Goal: Transaction & Acquisition: Subscribe to service/newsletter

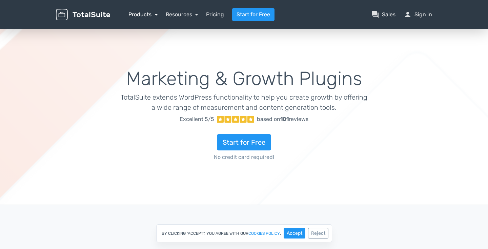
click at [142, 15] on link "Products" at bounding box center [143, 14] width 29 height 6
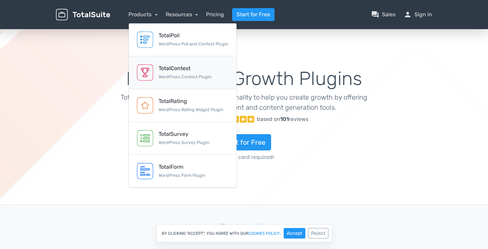
click at [163, 65] on div "TotalContest" at bounding box center [185, 68] width 53 height 8
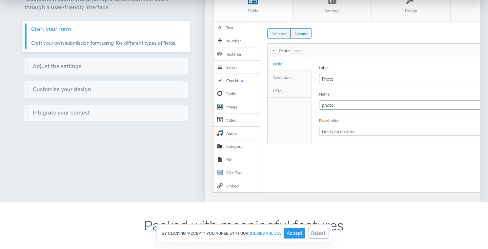
scroll to position [330, 0]
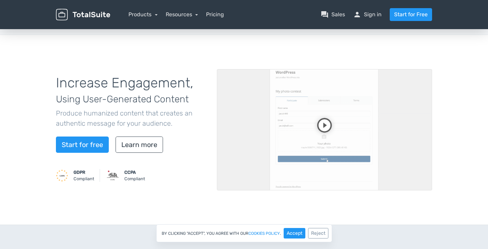
scroll to position [24, 0]
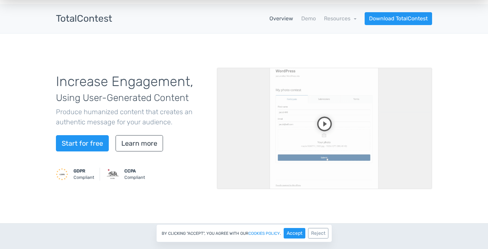
click at [145, 134] on div "Increase Engagement, Using User-Generated Content Produce humanized content tha…" at bounding box center [131, 128] width 161 height 125
click at [142, 142] on link "Learn more" at bounding box center [139, 143] width 47 height 16
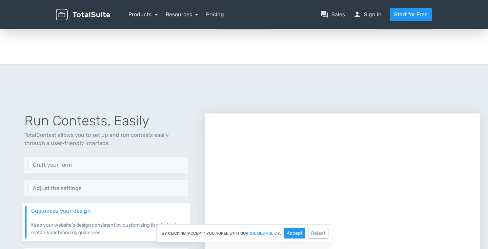
scroll to position [0, 0]
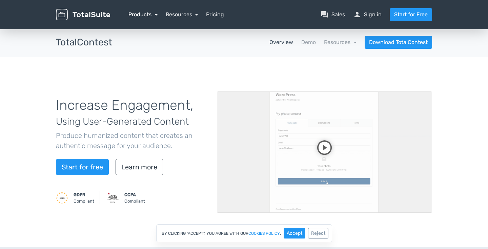
click at [146, 15] on link "Products" at bounding box center [143, 14] width 29 height 6
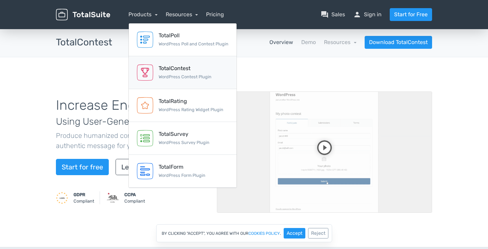
click at [161, 67] on div "TotalContest" at bounding box center [185, 68] width 53 height 8
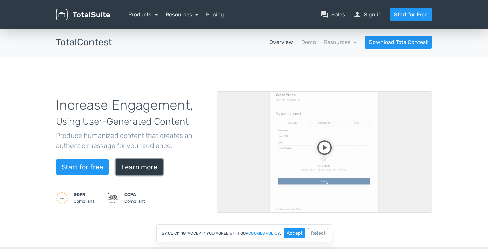
click at [142, 161] on link "Learn more" at bounding box center [139, 167] width 47 height 16
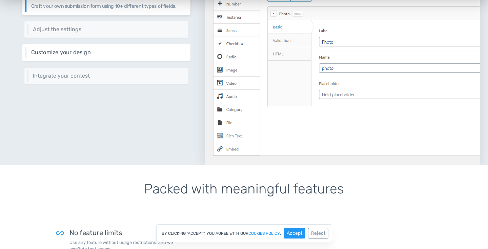
scroll to position [473, 0]
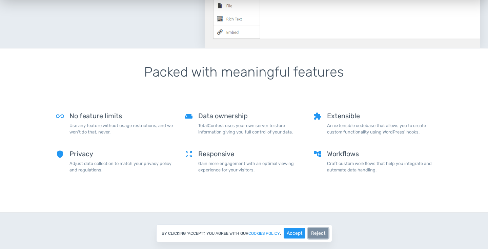
click at [314, 230] on button "Reject" at bounding box center [318, 233] width 20 height 11
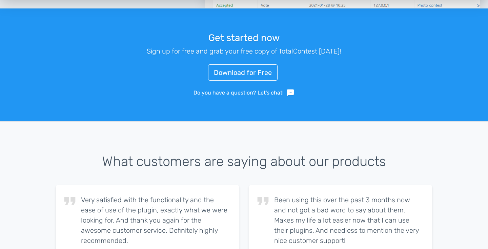
scroll to position [956, 0]
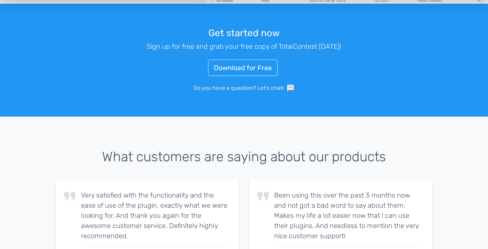
click at [226, 85] on link "Do you have a question? Let's chat! sms" at bounding box center [244, 88] width 101 height 8
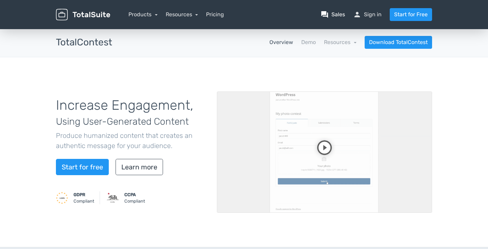
click at [339, 17] on link "question_answer Sales" at bounding box center [333, 15] width 24 height 8
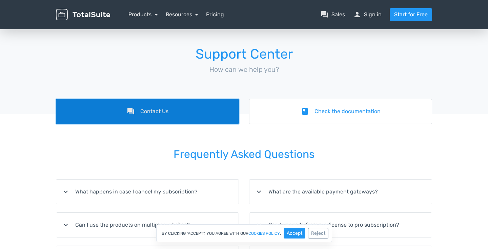
click at [168, 112] on link "forum Contact Us" at bounding box center [147, 111] width 183 height 25
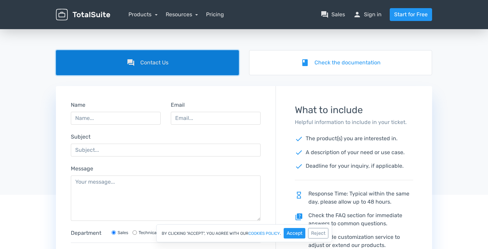
scroll to position [31, 0]
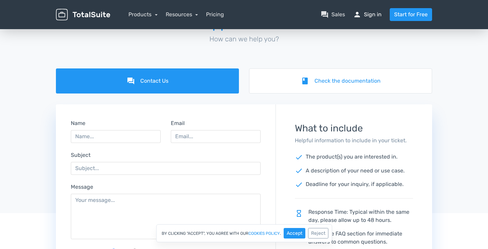
click at [376, 16] on link "person Sign in" at bounding box center [367, 15] width 28 height 8
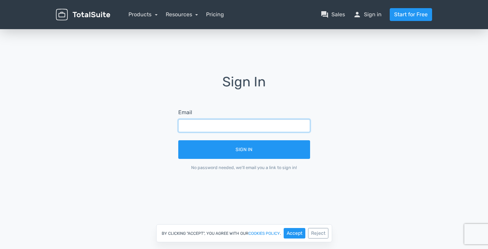
click at [233, 128] on input "text" at bounding box center [244, 125] width 132 height 13
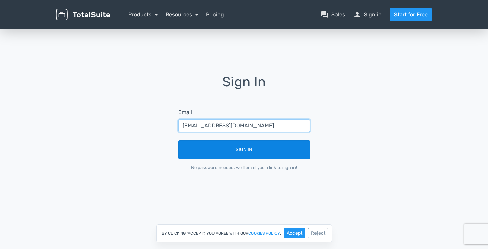
type input "[EMAIL_ADDRESS][DOMAIN_NAME]"
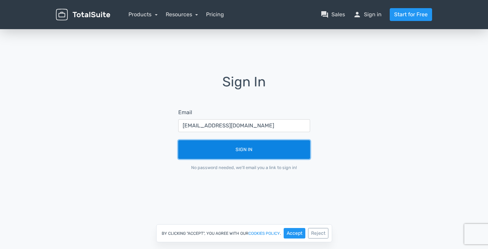
click at [244, 147] on button "Sign In" at bounding box center [244, 149] width 132 height 19
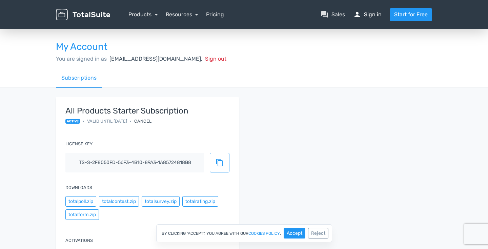
click at [375, 14] on link "person Sign in" at bounding box center [367, 15] width 28 height 8
click at [374, 15] on link "person Sign in" at bounding box center [367, 15] width 28 height 8
click at [146, 15] on link "Products" at bounding box center [143, 14] width 29 height 6
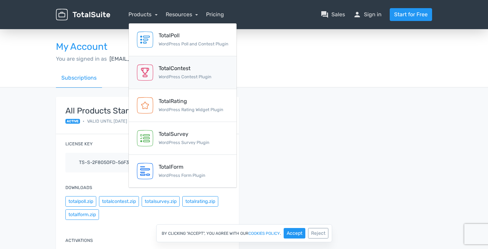
click at [171, 73] on div "TotalContest WordPress Contest Plugin" at bounding box center [185, 72] width 53 height 16
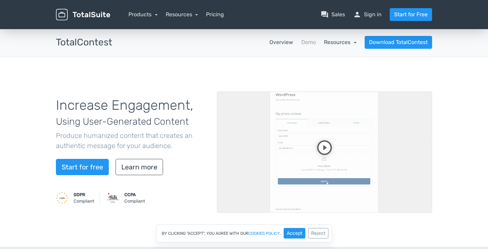
click at [343, 41] on link "Resources" at bounding box center [340, 42] width 33 height 6
click at [70, 161] on link "Start for free" at bounding box center [82, 167] width 53 height 16
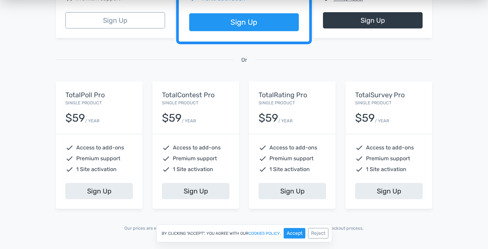
scroll to position [244, 0]
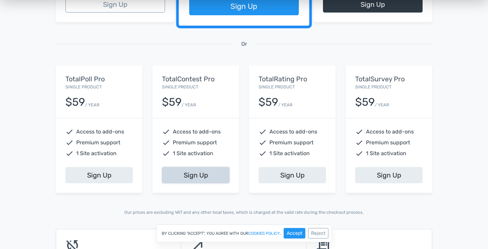
click at [202, 176] on link "Sign Up" at bounding box center [196, 175] width 68 height 16
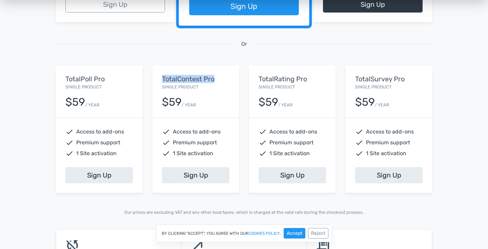
drag, startPoint x: 220, startPoint y: 77, endPoint x: 159, endPoint y: 78, distance: 61.4
click at [159, 78] on div "TotalContest Pro Single Product $59 / YEAR" at bounding box center [196, 92] width 87 height 52
copy h5 "TotalContest Pro"
click at [219, 86] on div "TotalContest Pro Single Product $59 / YEAR" at bounding box center [196, 92] width 87 height 52
drag, startPoint x: 217, startPoint y: 93, endPoint x: 159, endPoint y: 78, distance: 59.9
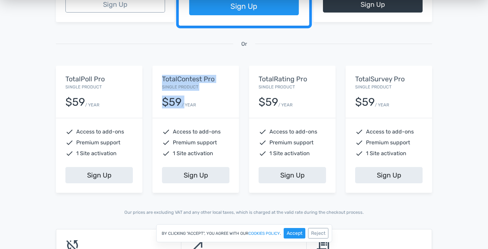
click at [159, 78] on div "TotalContest Pro Single Product $59 / YEAR" at bounding box center [196, 92] width 87 height 52
drag, startPoint x: 200, startPoint y: 85, endPoint x: 162, endPoint y: 80, distance: 38.7
click at [162, 80] on div "TotalContest Pro Single Product $59 / YEAR" at bounding box center [196, 92] width 87 height 52
copy div "TotalContest Pro Single Product"
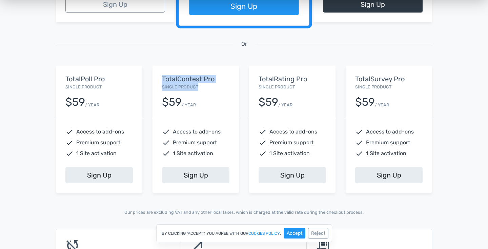
scroll to position [0, 0]
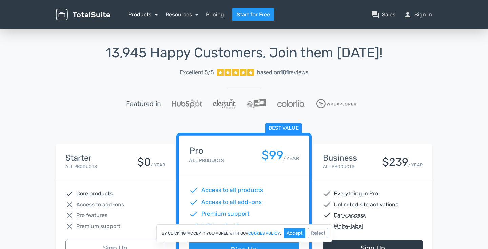
click at [153, 14] on link "Products" at bounding box center [143, 14] width 29 height 6
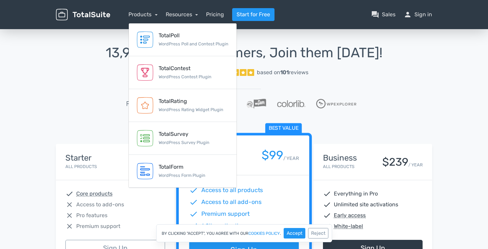
click at [80, 92] on div "13,945 Happy Customers, Join them Today! Excellent 5/5 based on 101 reviews Fea…" at bounding box center [244, 85] width 377 height 80
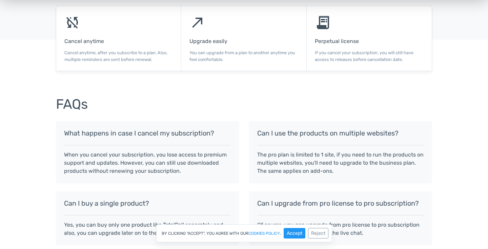
scroll to position [650, 0]
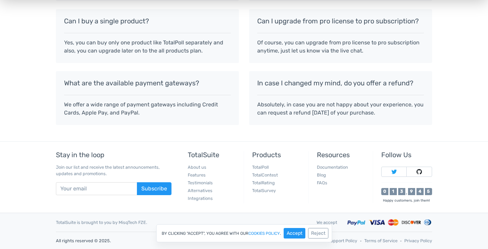
drag, startPoint x: 119, startPoint y: 222, endPoint x: 145, endPoint y: 220, distance: 26.2
click at [145, 220] on div "TotalSuite is brought to you by MisqTech FZE." at bounding box center [181, 222] width 261 height 6
copy div "MisqTech FZE"
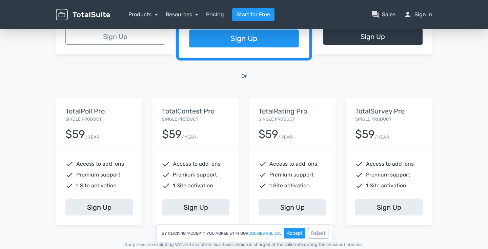
scroll to position [258, 0]
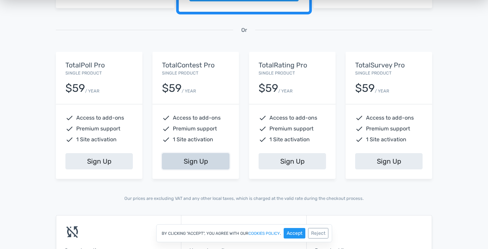
click at [201, 160] on link "Sign Up" at bounding box center [196, 161] width 68 height 16
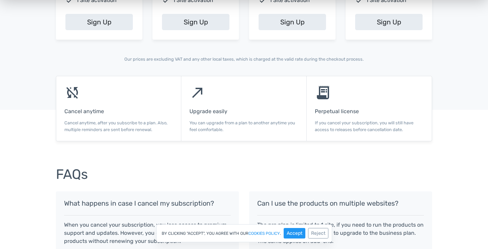
scroll to position [422, 0]
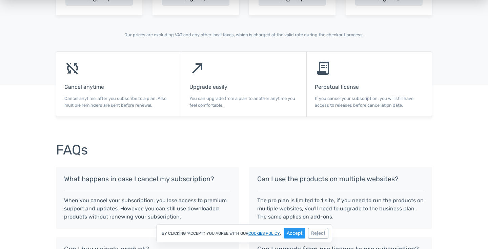
click at [268, 232] on link "cookies policy" at bounding box center [265, 234] width 32 height 4
click at [323, 233] on button "Reject" at bounding box center [318, 233] width 20 height 11
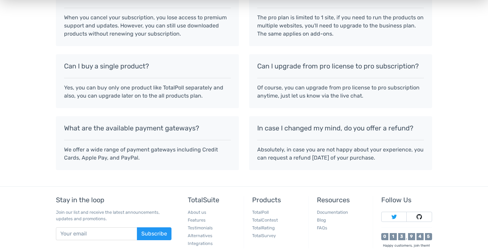
scroll to position [650, 0]
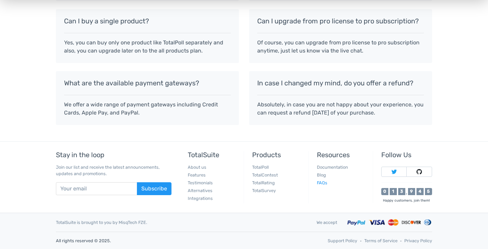
click at [323, 181] on link "FAQs" at bounding box center [322, 182] width 11 height 5
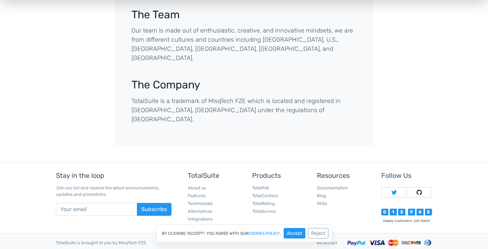
scroll to position [304, 0]
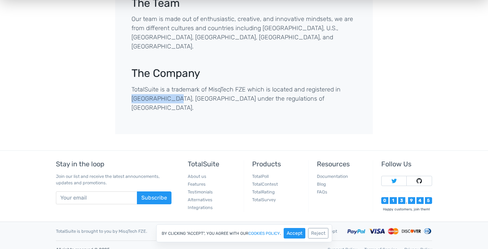
drag, startPoint x: 162, startPoint y: 88, endPoint x: 342, endPoint y: 82, distance: 179.6
click at [342, 85] on p "TotalSuite is a trademark of MisqTech FZE which is located and registered in Ra…" at bounding box center [244, 98] width 225 height 27
copy p "Ras Al Khaimah"
drag, startPoint x: 304, startPoint y: 90, endPoint x: 337, endPoint y: 87, distance: 33.1
click at [337, 87] on p "TotalSuite is a trademark of MisqTech FZE which is located and registered in Ra…" at bounding box center [244, 98] width 225 height 27
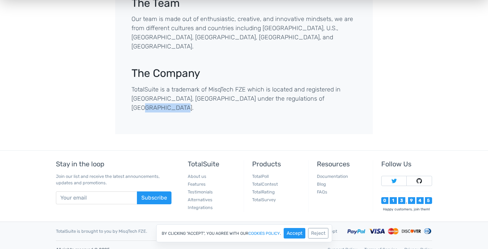
click at [337, 87] on p "TotalSuite is a trademark of MisqTech FZE which is located and registered in Ra…" at bounding box center [244, 98] width 225 height 27
click at [401, 176] on link at bounding box center [395, 181] width 26 height 10
click at [393, 176] on link at bounding box center [395, 181] width 26 height 10
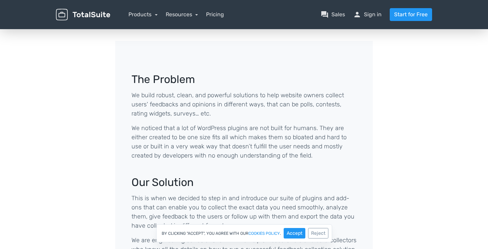
scroll to position [0, 0]
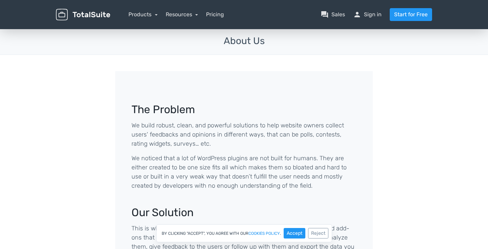
click at [186, 18] on div "Resources article Blog school Documentation support Customer Support" at bounding box center [182, 15] width 33 height 8
click at [190, 15] on link "Resources" at bounding box center [182, 14] width 33 height 6
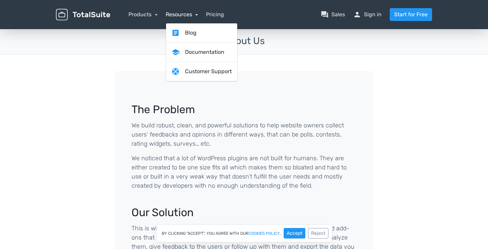
click at [190, 15] on link "Resources" at bounding box center [182, 14] width 33 height 6
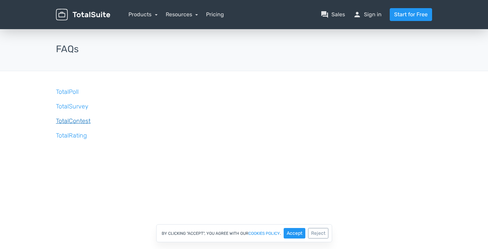
click at [78, 121] on link "TotalContest" at bounding box center [73, 120] width 35 height 7
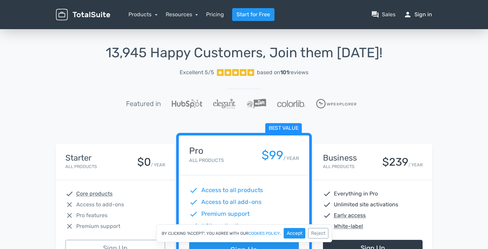
click at [425, 14] on link "person Sign in" at bounding box center [418, 15] width 28 height 8
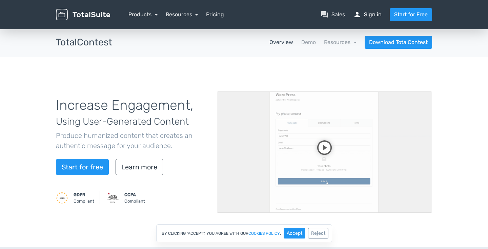
click at [367, 13] on link "person Sign in" at bounding box center [367, 15] width 28 height 8
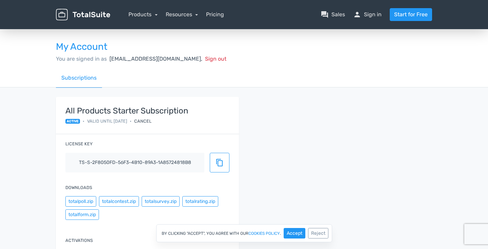
click at [205, 58] on span "Sign out" at bounding box center [215, 59] width 21 height 6
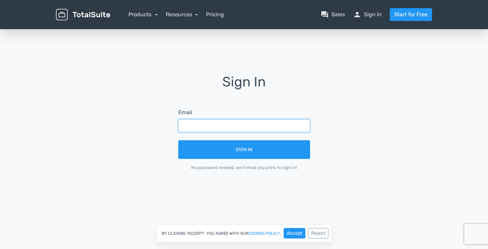
click at [229, 128] on input "text" at bounding box center [244, 125] width 132 height 13
type input "[EMAIL_ADDRESS][DOMAIN_NAME]"
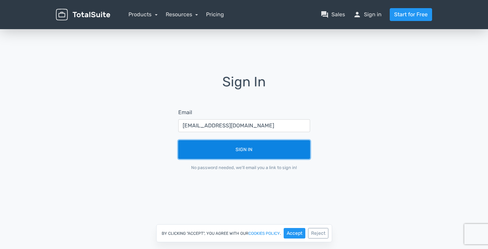
click at [229, 149] on button "Sign In" at bounding box center [244, 149] width 132 height 19
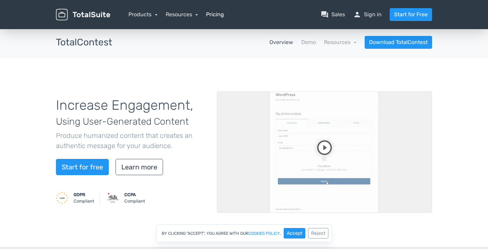
click at [209, 14] on link "Pricing" at bounding box center [215, 15] width 18 height 8
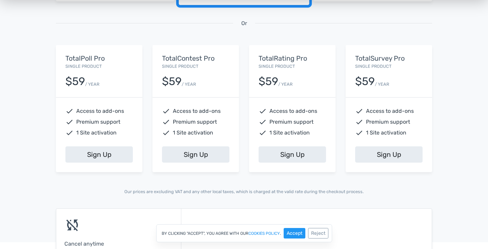
scroll to position [276, 0]
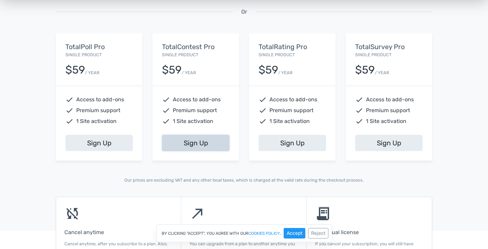
click at [196, 144] on link "Sign Up" at bounding box center [196, 143] width 68 height 16
